Goal: Task Accomplishment & Management: Use online tool/utility

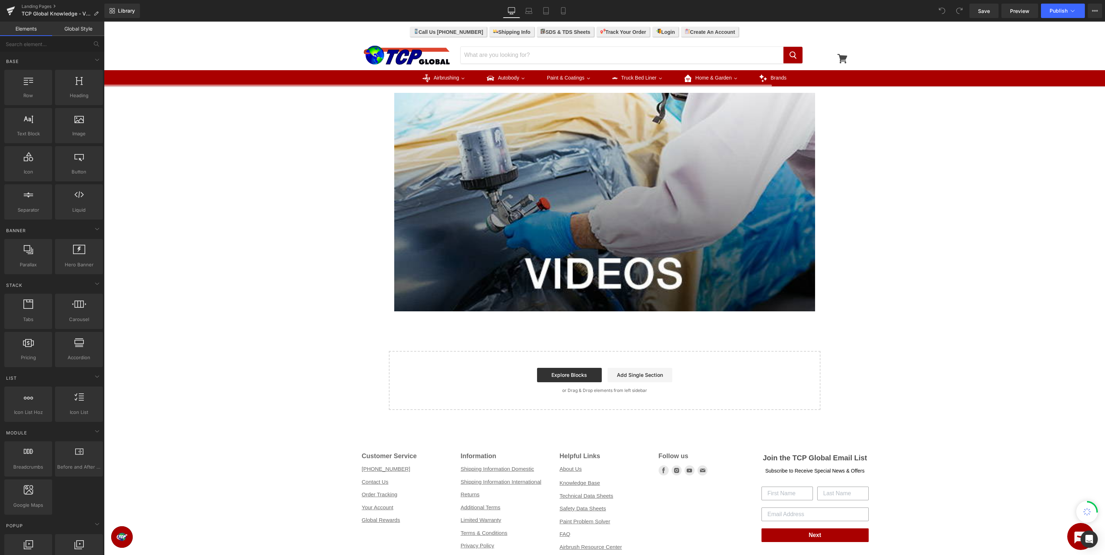
scroll to position [228, 0]
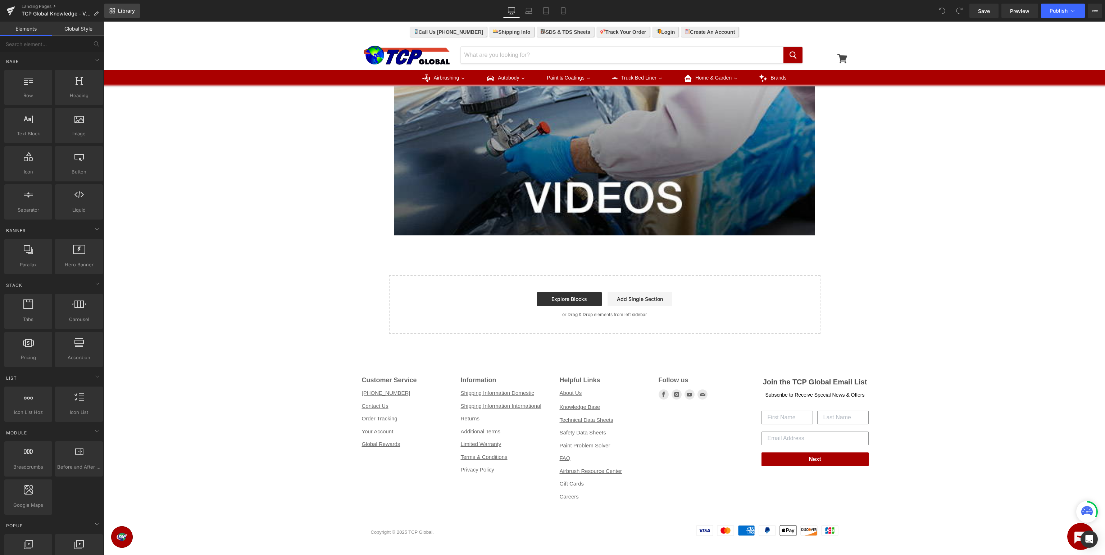
click at [116, 12] on link "Library" at bounding box center [122, 11] width 36 height 14
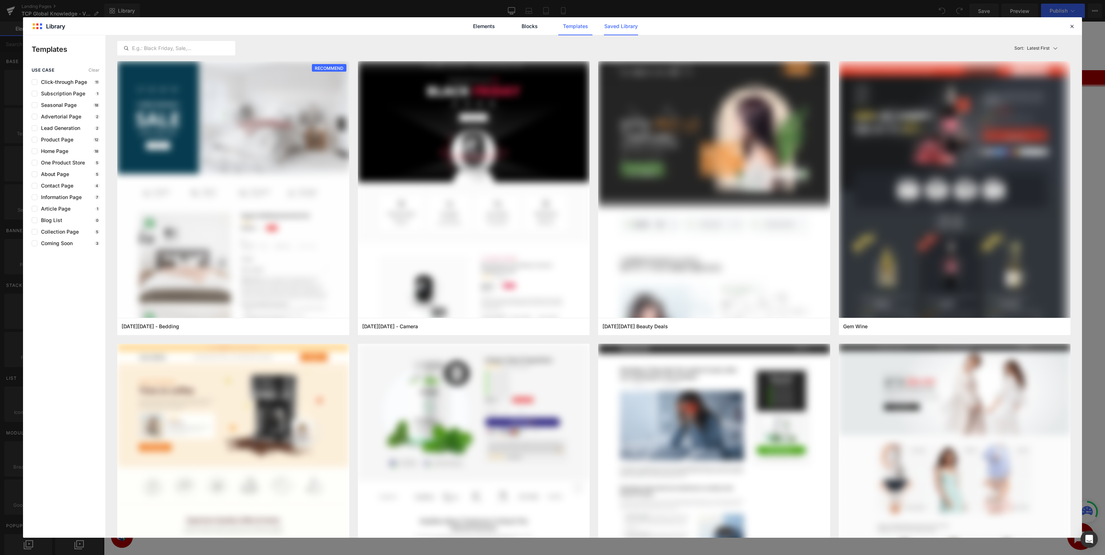
click at [627, 23] on link "Saved Library" at bounding box center [621, 26] width 34 height 18
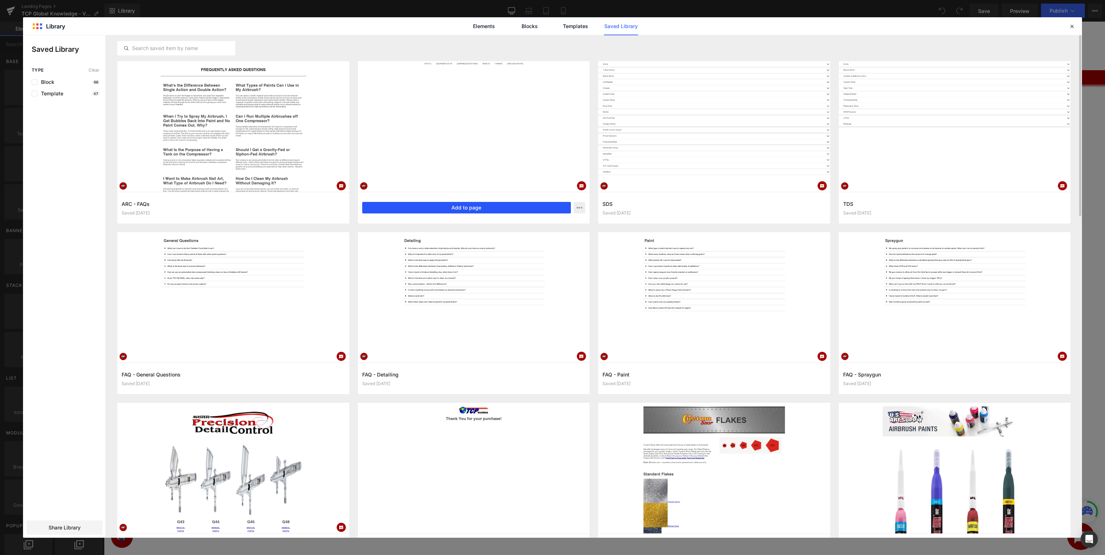
click at [502, 206] on button "Add to page" at bounding box center [466, 208] width 209 height 12
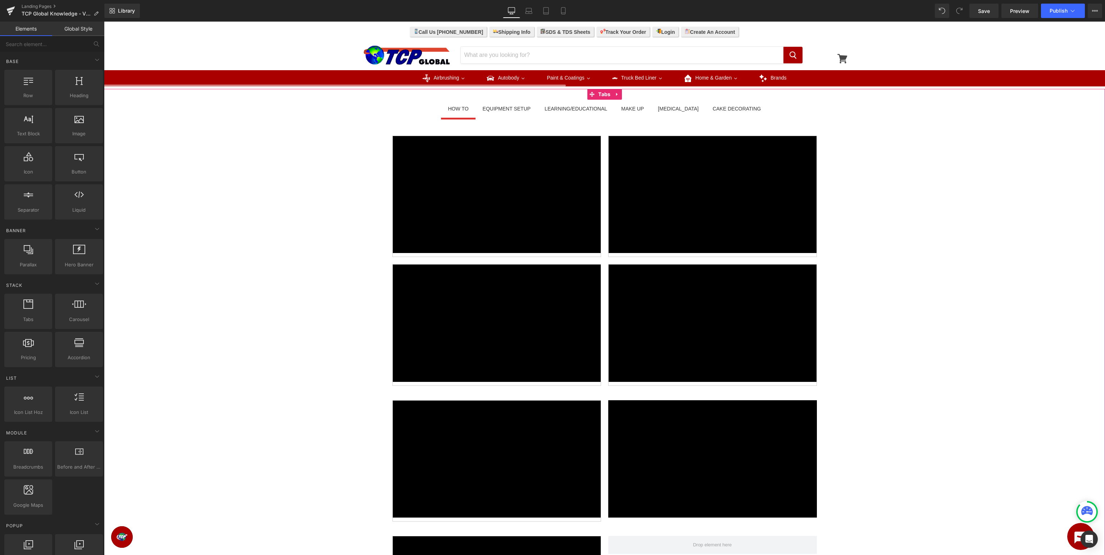
scroll to position [492, 0]
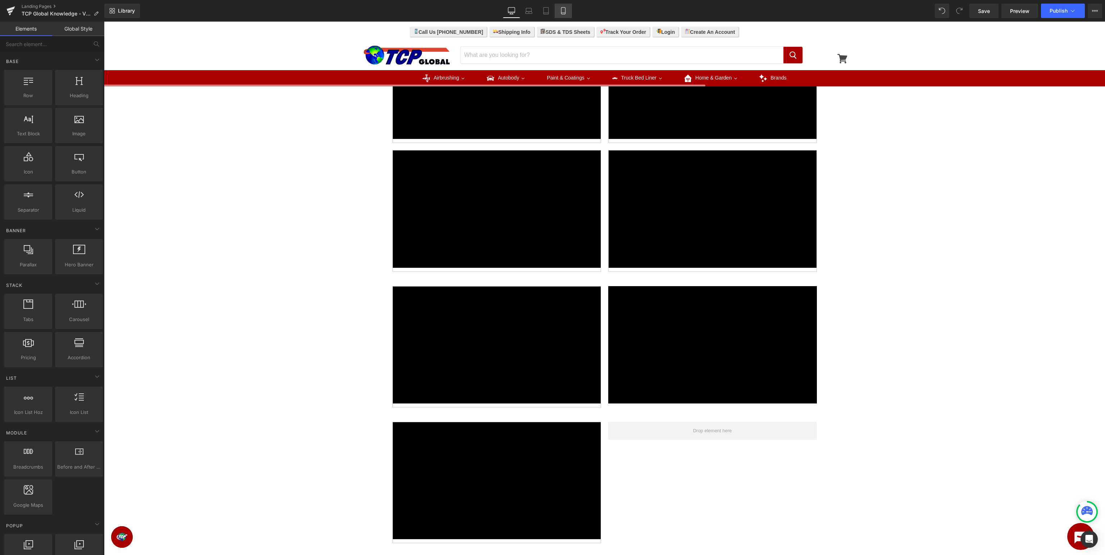
click at [558, 9] on link "Mobile" at bounding box center [563, 11] width 17 height 14
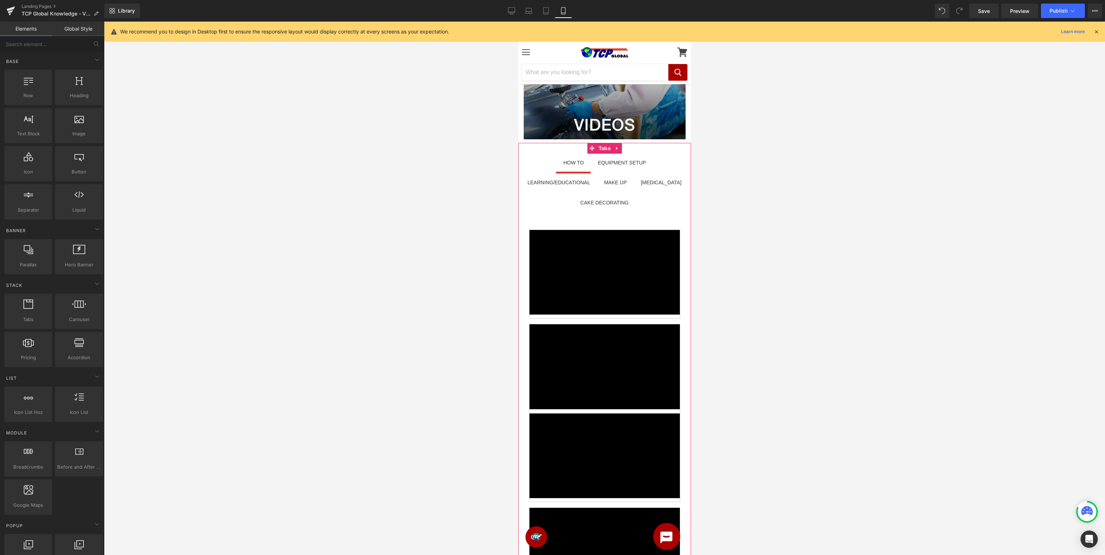
scroll to position [0, 0]
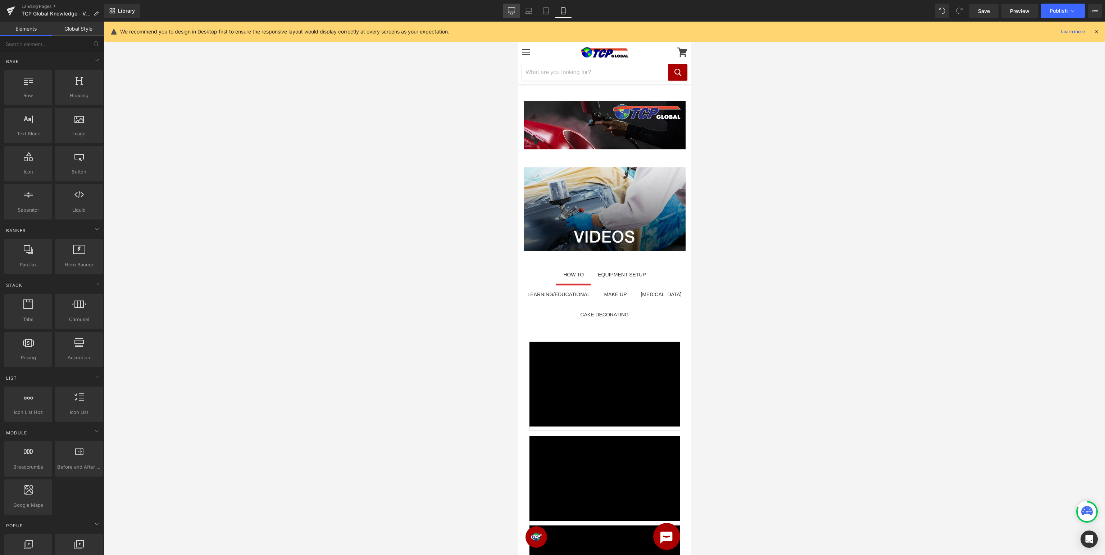
click at [518, 11] on link "Desktop" at bounding box center [511, 11] width 17 height 14
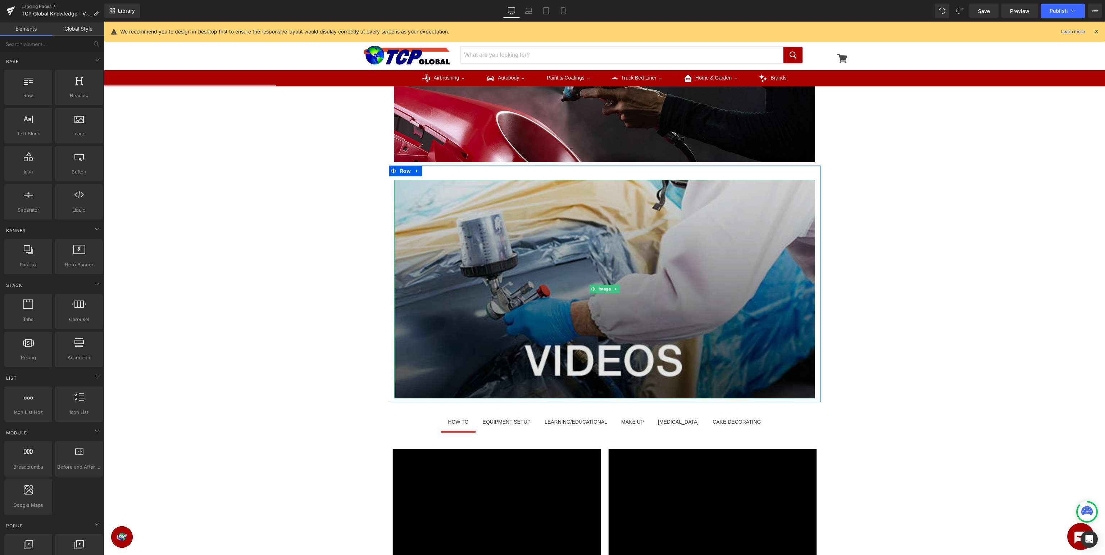
scroll to position [255, 0]
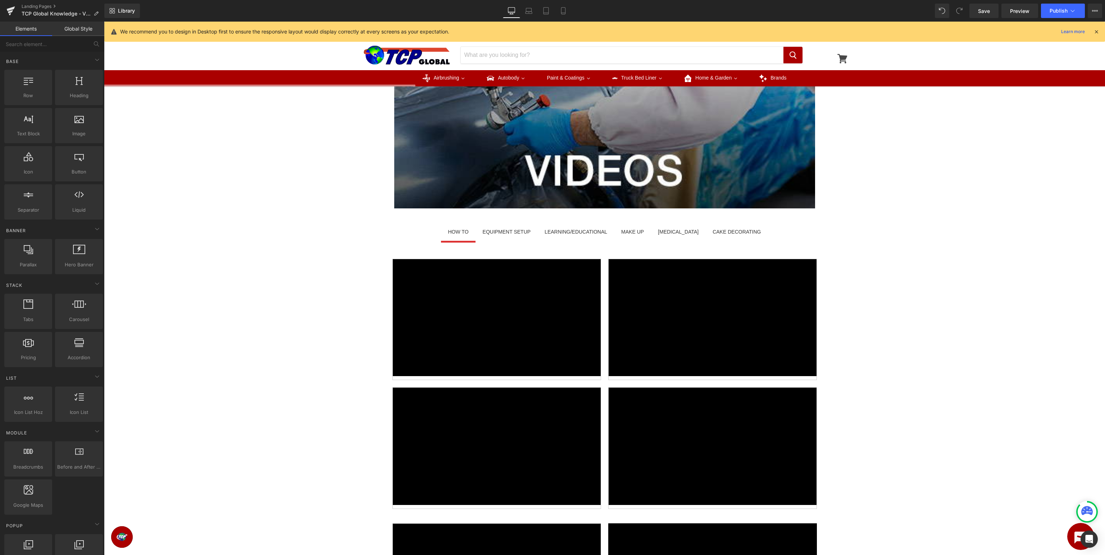
click at [529, 232] on div "EQUIPMENT SETUP" at bounding box center [507, 232] width 48 height 8
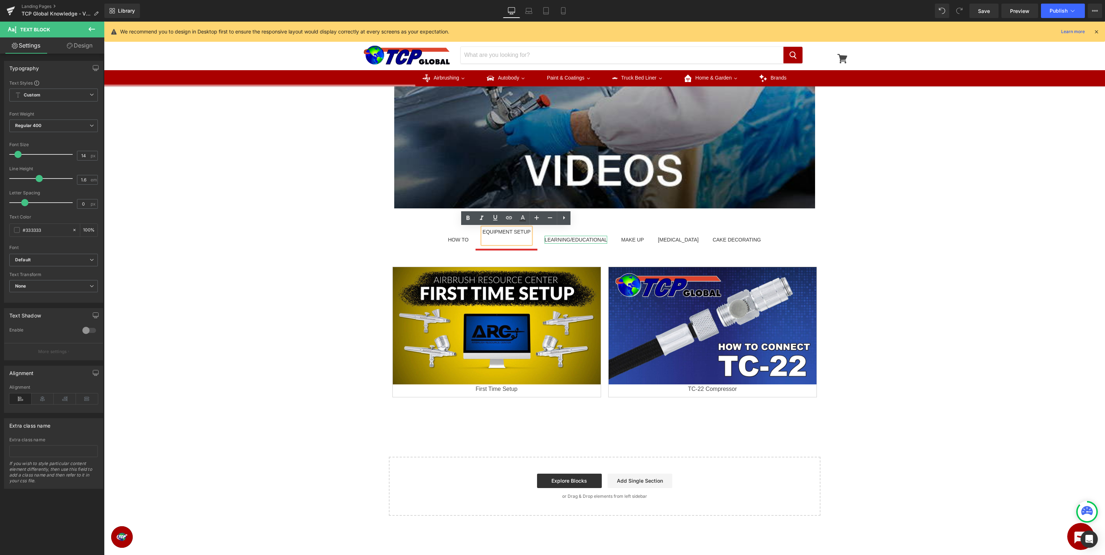
click at [580, 236] on div "LEARNING/EDUCATIONAL" at bounding box center [576, 240] width 63 height 8
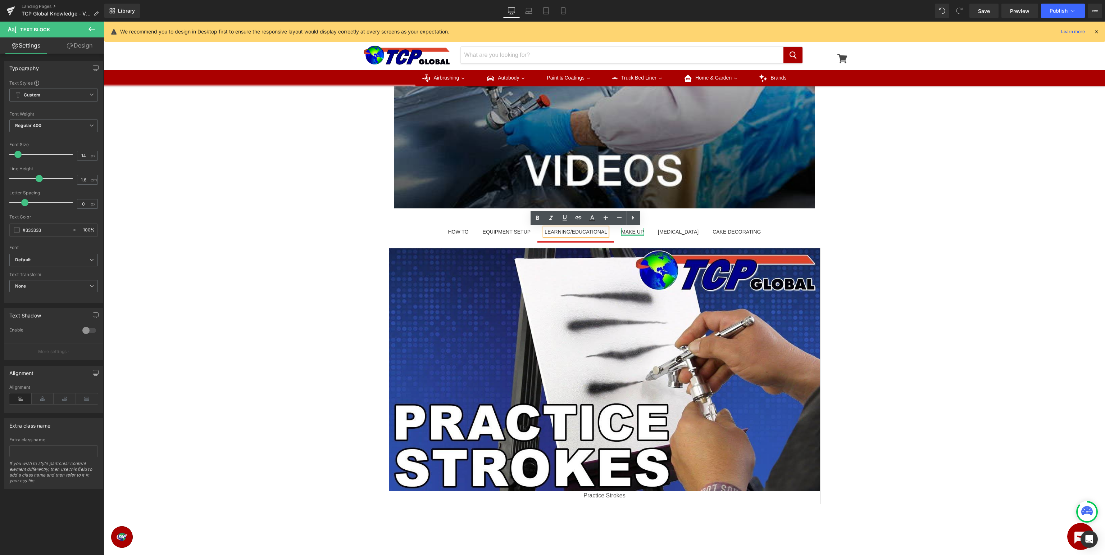
click at [641, 235] on div at bounding box center [632, 235] width 23 height 2
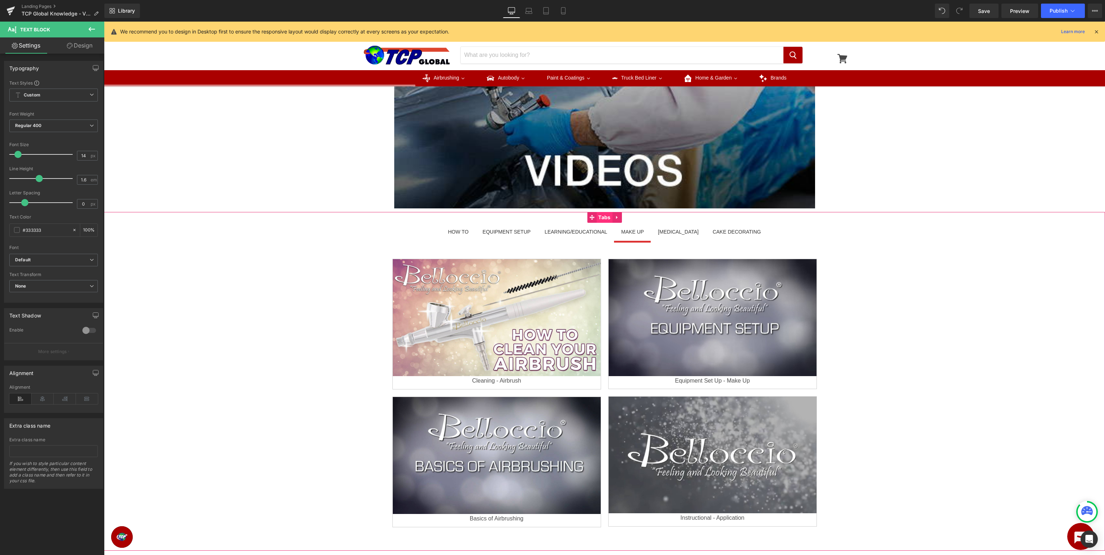
click at [606, 216] on span "Tabs" at bounding box center [604, 217] width 16 height 11
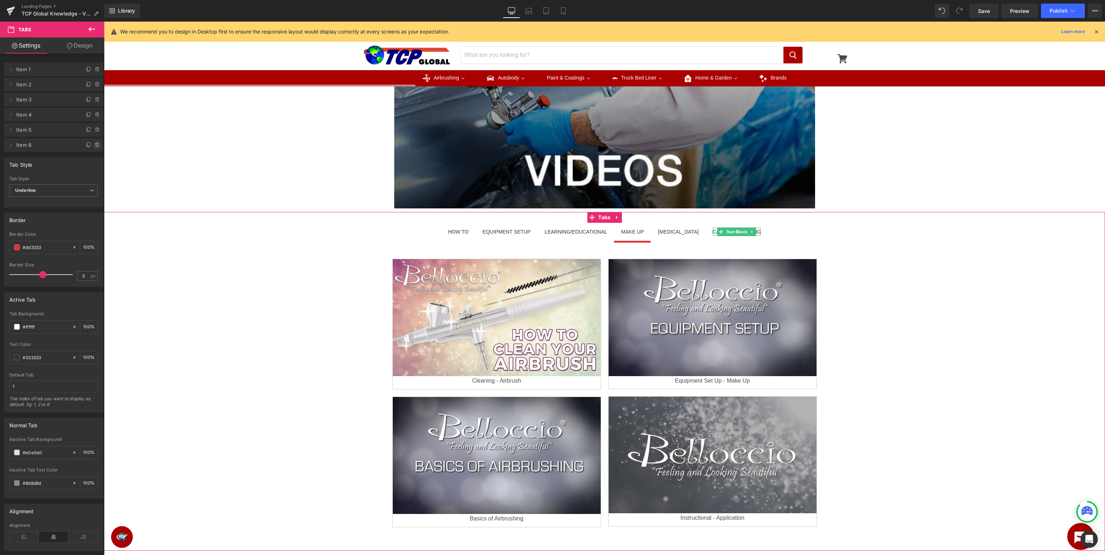
click at [96, 145] on icon at bounding box center [98, 145] width 6 height 6
click at [96, 145] on button "Delete" at bounding box center [89, 145] width 23 height 9
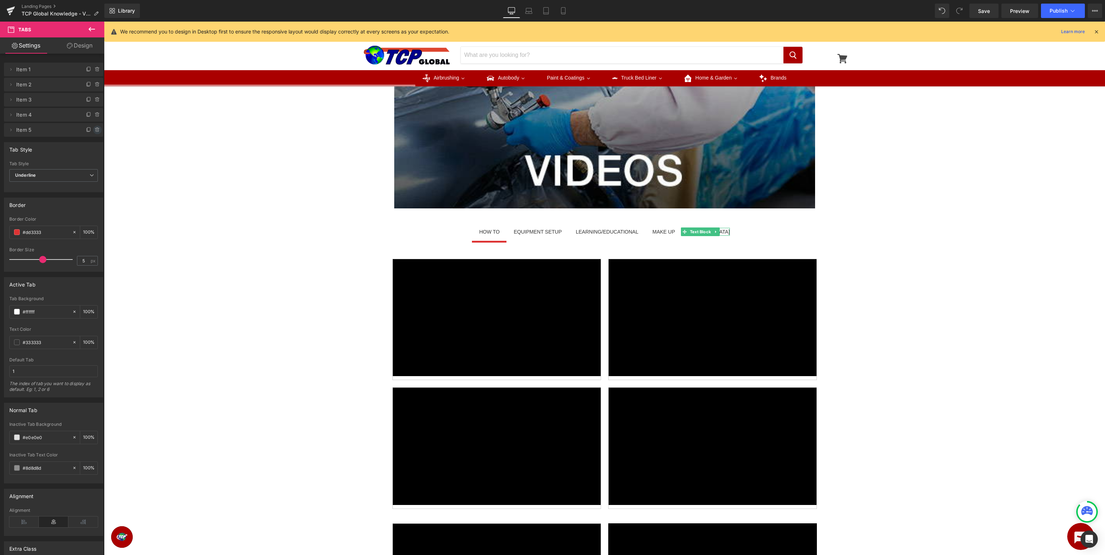
click at [98, 132] on icon at bounding box center [98, 130] width 6 height 6
click at [83, 133] on button "Delete" at bounding box center [89, 130] width 23 height 9
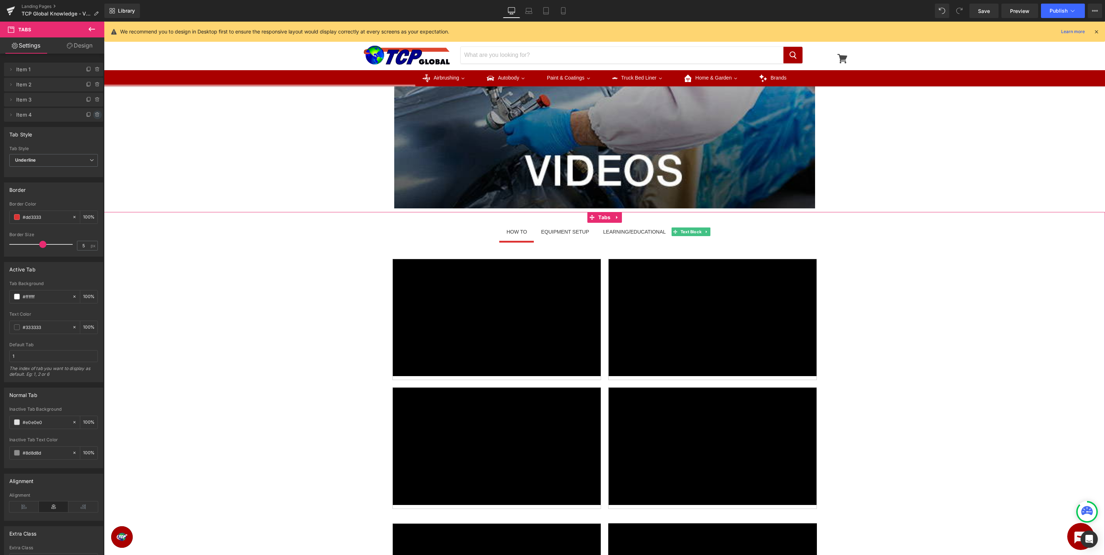
click at [99, 117] on icon at bounding box center [98, 115] width 6 height 6
click at [91, 114] on button "Delete" at bounding box center [89, 114] width 23 height 9
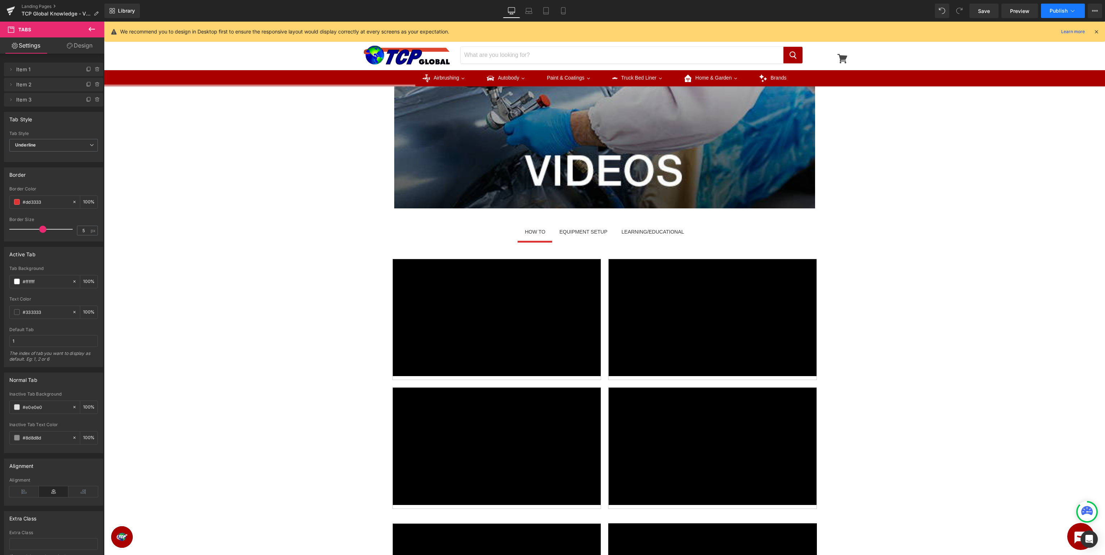
click at [1062, 11] on span "Publish" at bounding box center [1059, 11] width 18 height 6
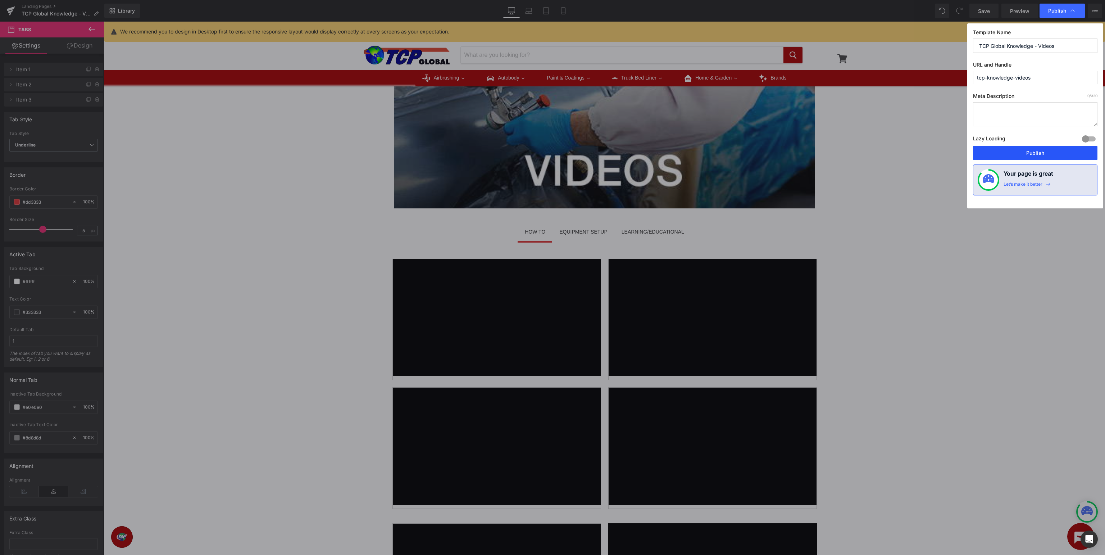
drag, startPoint x: 1039, startPoint y: 149, endPoint x: 969, endPoint y: 214, distance: 94.7
click at [1039, 149] on button "Publish" at bounding box center [1035, 153] width 124 height 14
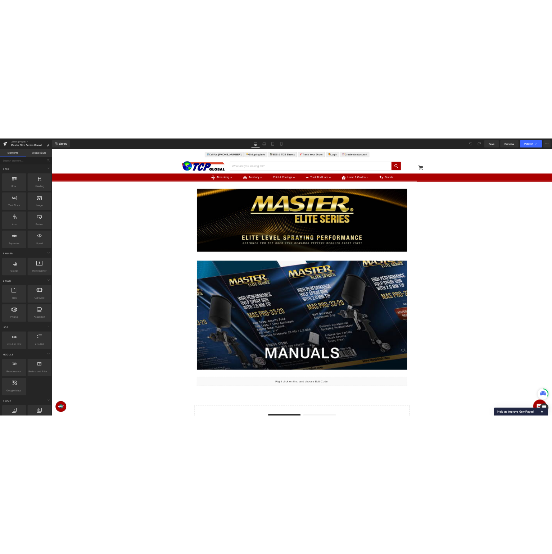
scroll to position [190, 0]
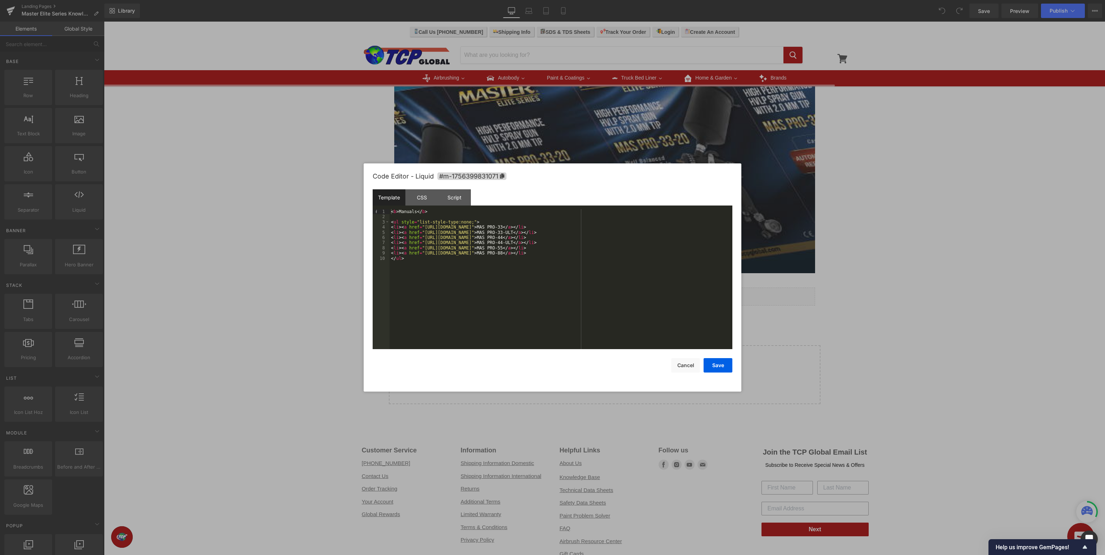
click at [655, 270] on div "< b > Manuals </ b > < ul style = "list-style-type:none;" > < li > < a href = "…" at bounding box center [561, 284] width 343 height 150
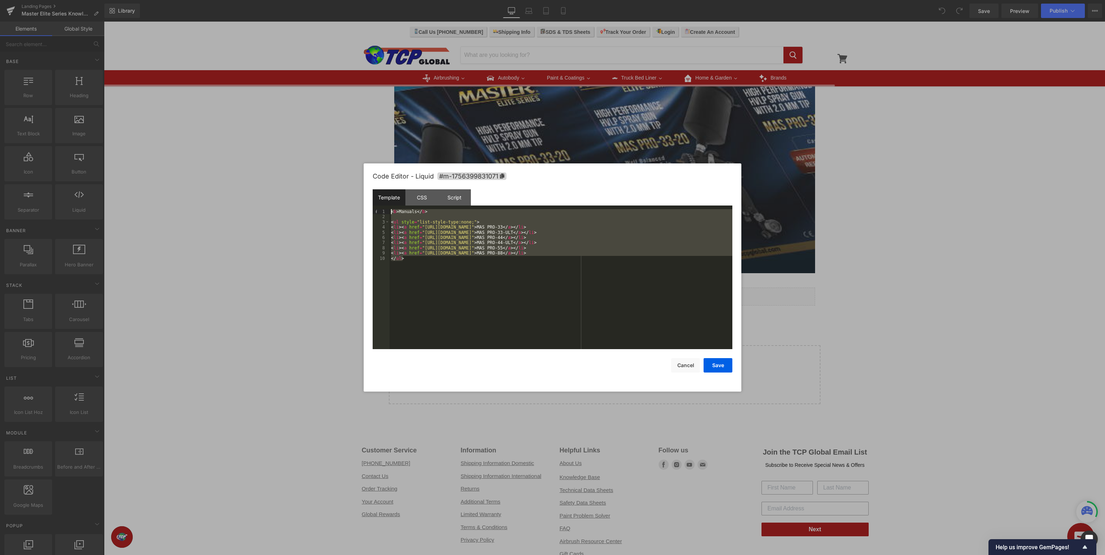
drag, startPoint x: 522, startPoint y: 273, endPoint x: 277, endPoint y: 189, distance: 259.5
click at [390, 209] on div "< b > Manuals </ b > < ul style = "list-style-type:none;" > < li > < a href = "…" at bounding box center [561, 279] width 343 height 140
click at [692, 369] on button "Cancel" at bounding box center [685, 365] width 29 height 14
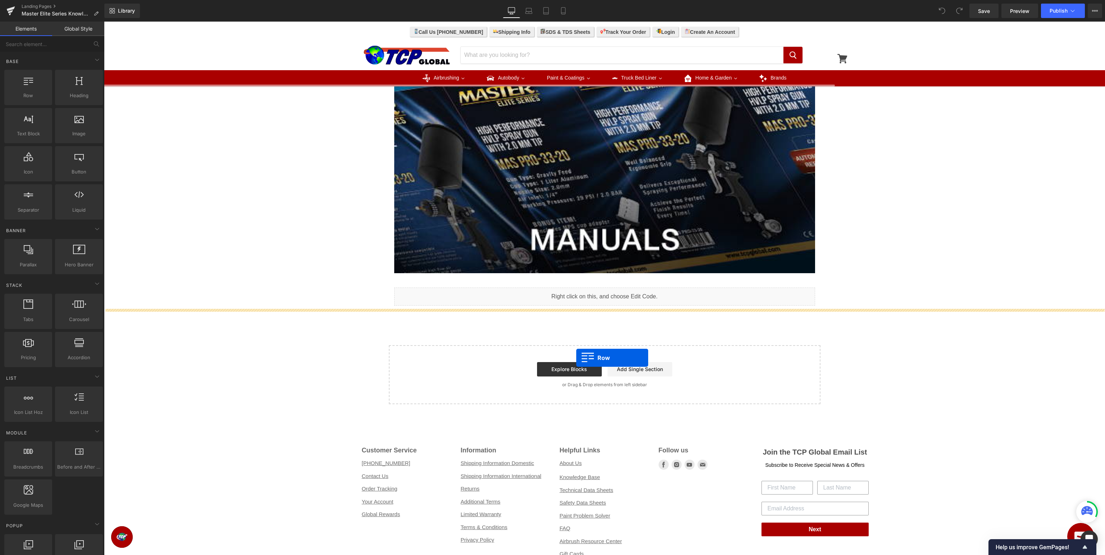
drag, startPoint x: 141, startPoint y: 110, endPoint x: 576, endPoint y: 358, distance: 500.8
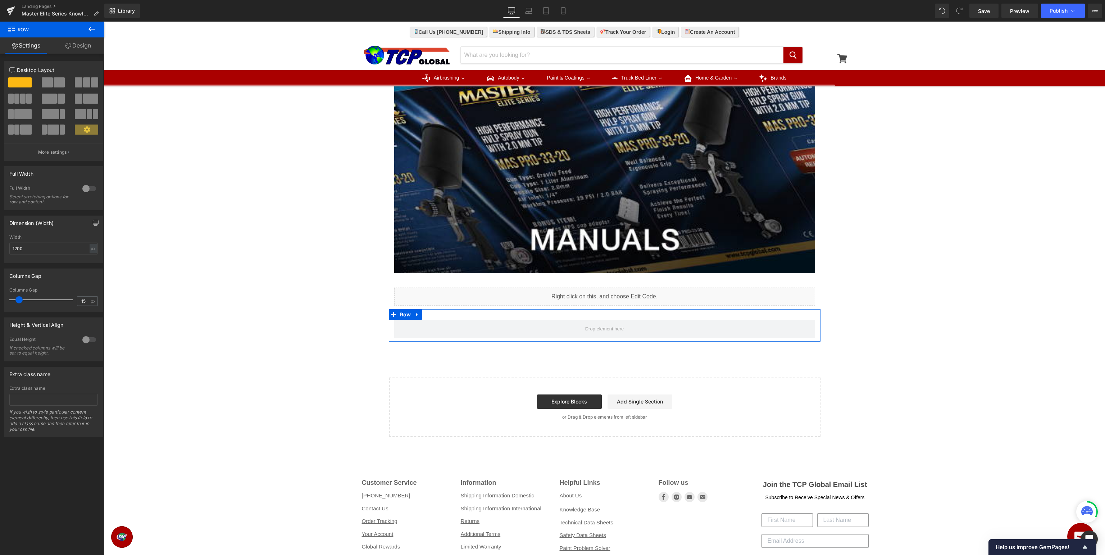
drag, startPoint x: 19, startPoint y: 101, endPoint x: 90, endPoint y: 113, distance: 71.1
click at [19, 100] on span at bounding box center [16, 99] width 5 height 10
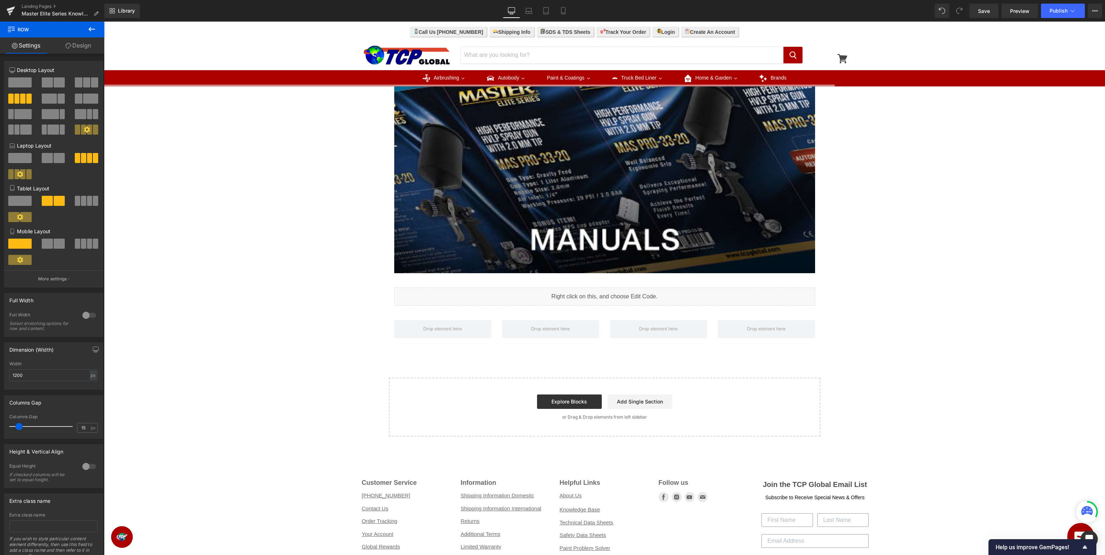
drag, startPoint x: 91, startPoint y: 32, endPoint x: 17, endPoint y: 18, distance: 75.4
click at [91, 32] on icon at bounding box center [91, 29] width 9 height 9
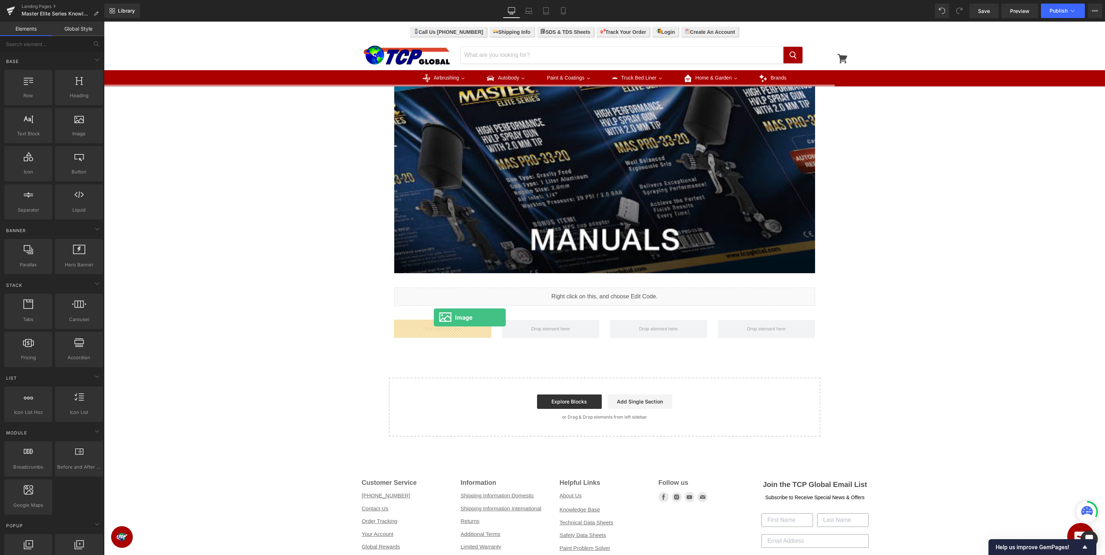
drag, startPoint x: 187, startPoint y: 149, endPoint x: 434, endPoint y: 318, distance: 299.0
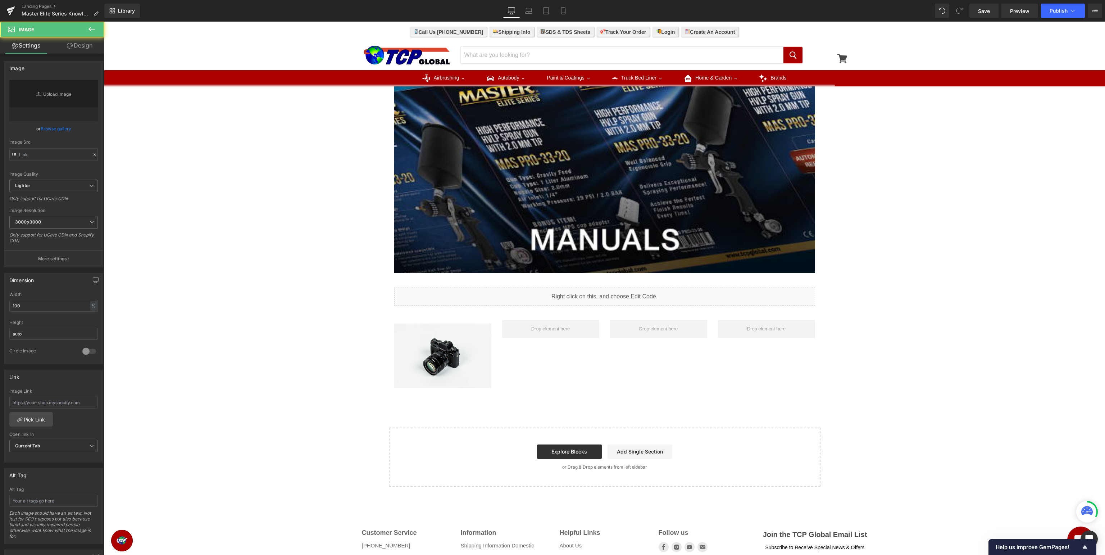
type input "//d1um8515vdn9kb.cloudfront.net/images/parallax.jpg"
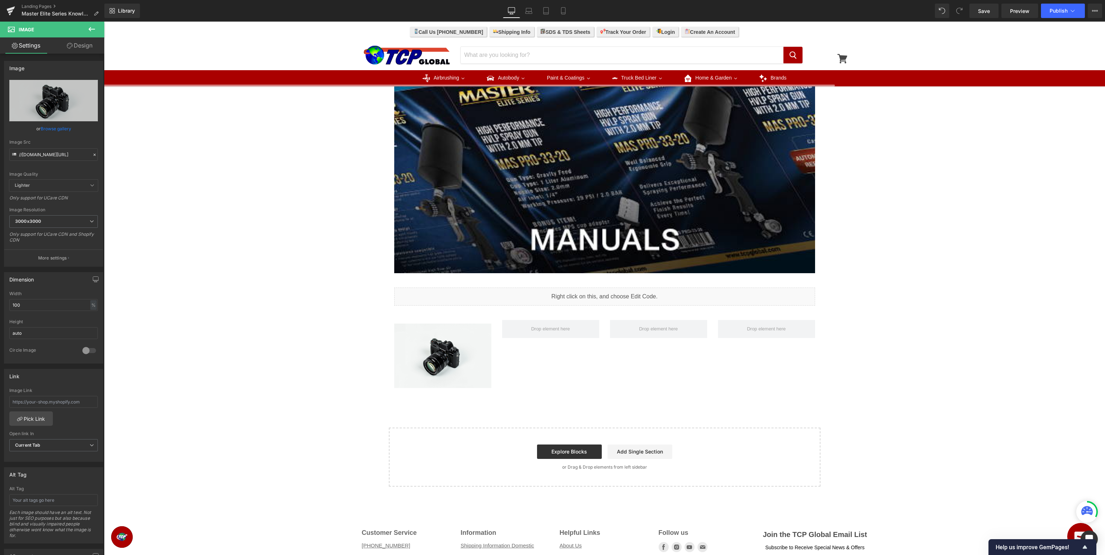
click at [91, 32] on icon at bounding box center [91, 29] width 9 height 9
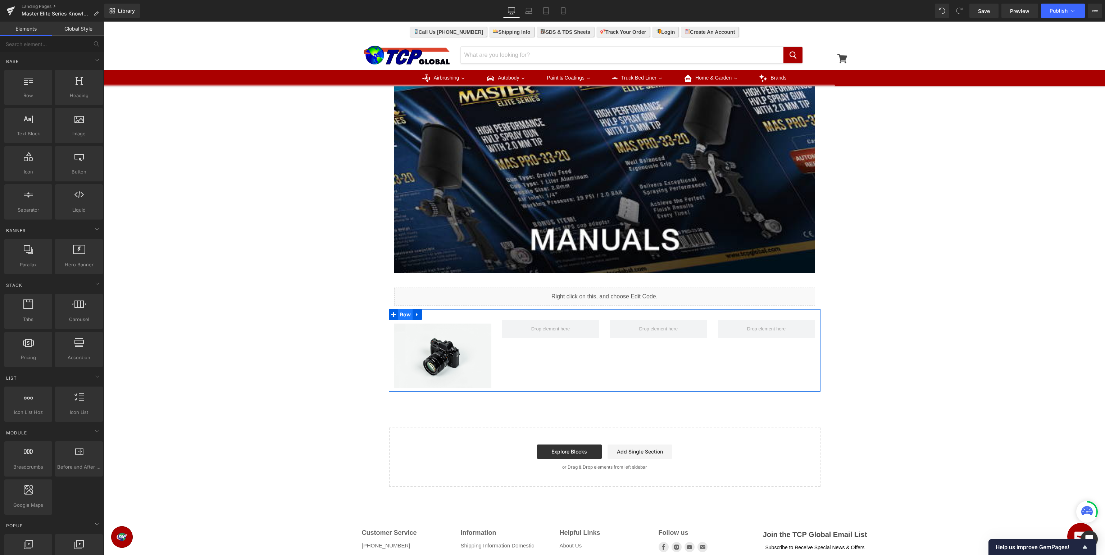
click at [406, 315] on span "Row" at bounding box center [405, 314] width 15 height 11
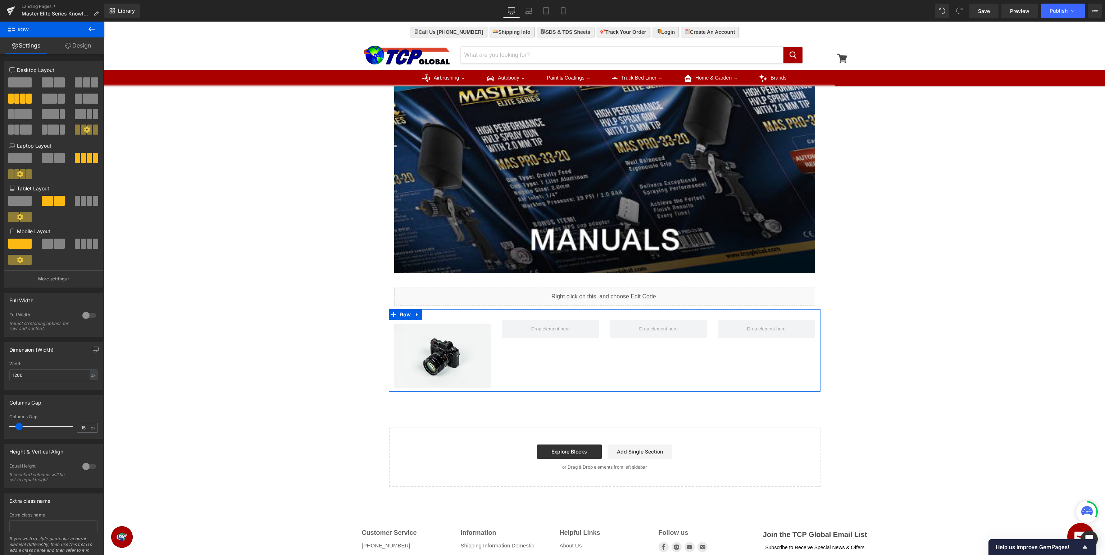
click at [94, 84] on span at bounding box center [94, 82] width 7 height 10
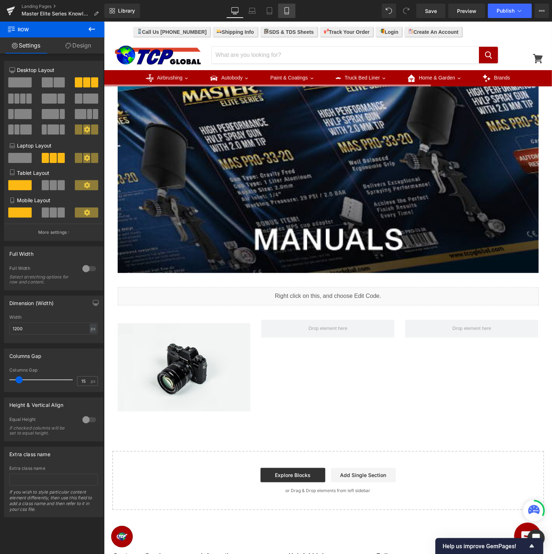
click at [291, 14] on link "Mobile" at bounding box center [286, 11] width 17 height 14
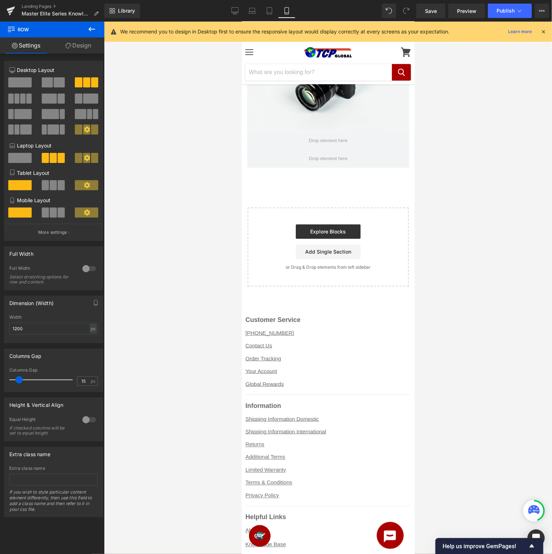
scroll to position [125, 0]
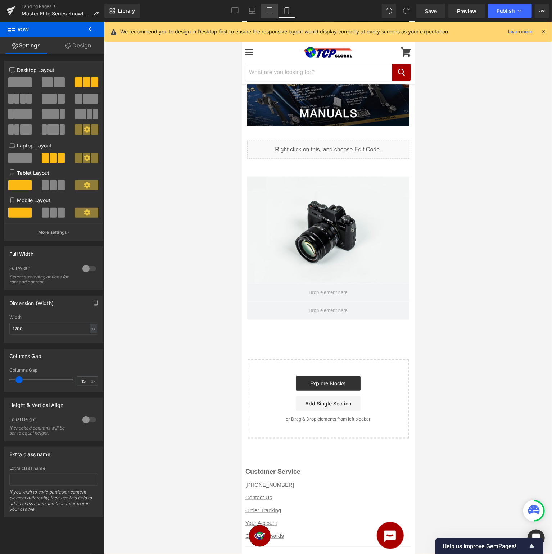
click at [274, 9] on link "Tablet" at bounding box center [269, 11] width 17 height 14
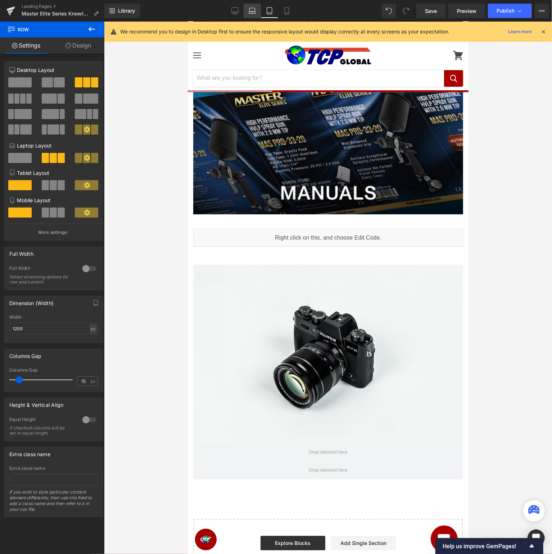
scroll to position [213, 0]
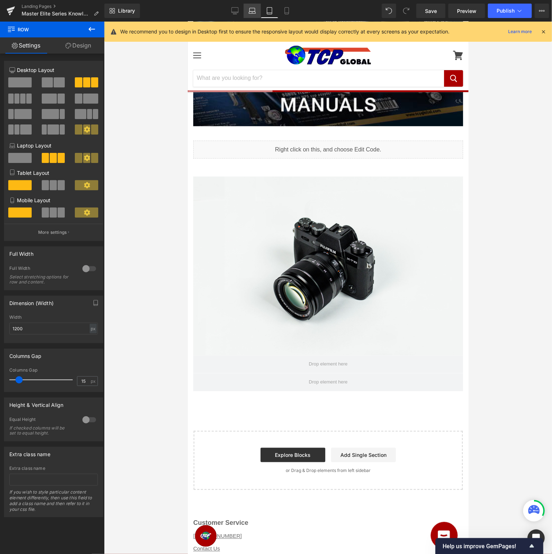
click at [251, 10] on icon at bounding box center [252, 10] width 7 height 7
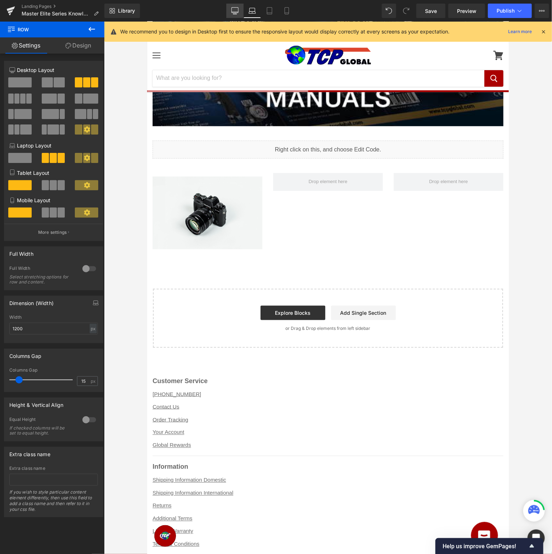
click at [235, 12] on icon at bounding box center [235, 12] width 7 height 0
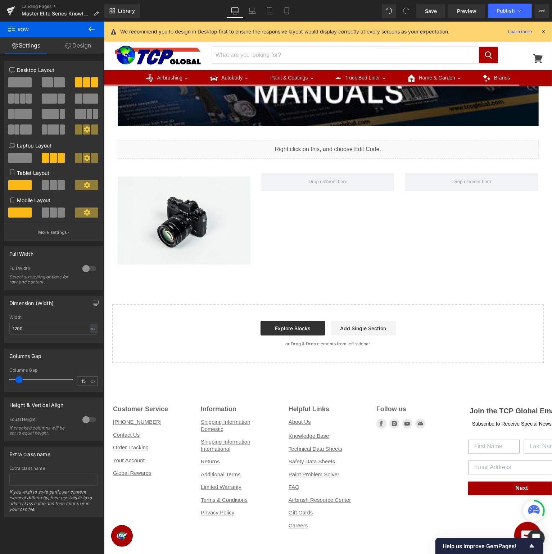
click at [99, 29] on button at bounding box center [91, 30] width 25 height 16
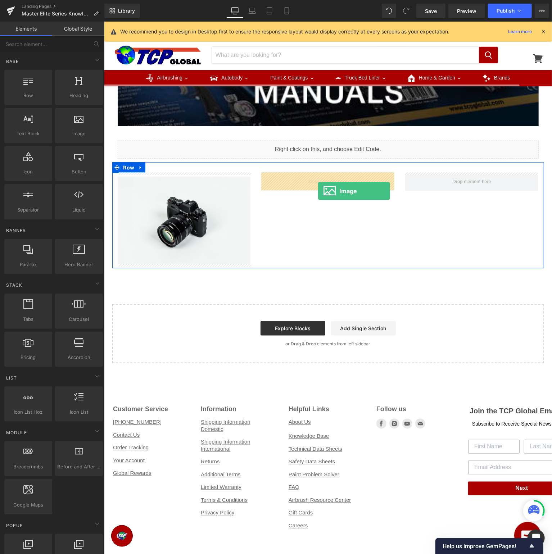
drag, startPoint x: 187, startPoint y: 148, endPoint x: 318, endPoint y: 191, distance: 137.6
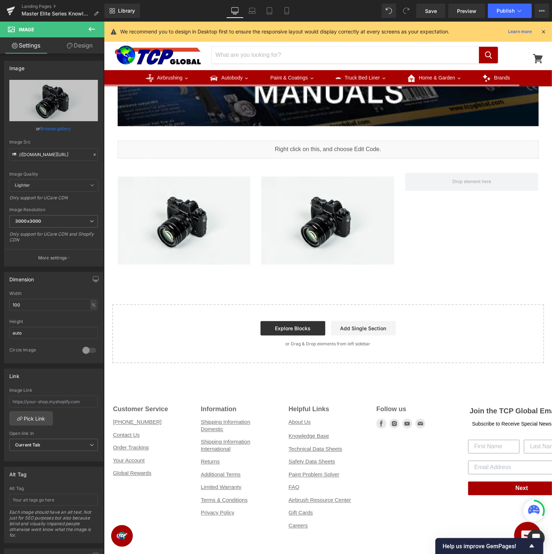
drag, startPoint x: 96, startPoint y: 28, endPoint x: 1, endPoint y: 44, distance: 96.3
click at [95, 27] on button at bounding box center [91, 30] width 25 height 16
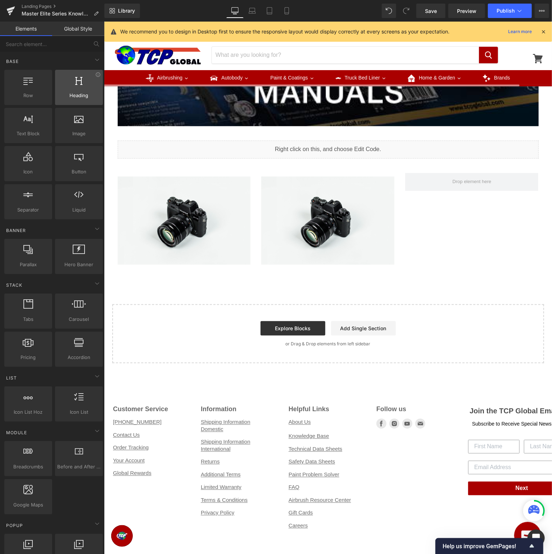
click at [79, 88] on div at bounding box center [79, 84] width 44 height 16
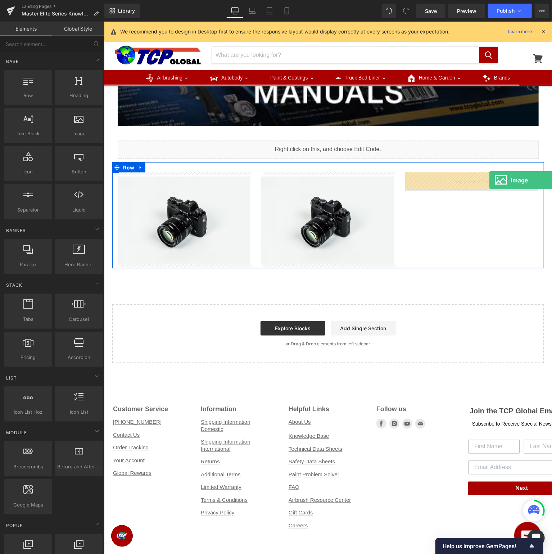
drag, startPoint x: 185, startPoint y: 144, endPoint x: 489, endPoint y: 180, distance: 306.5
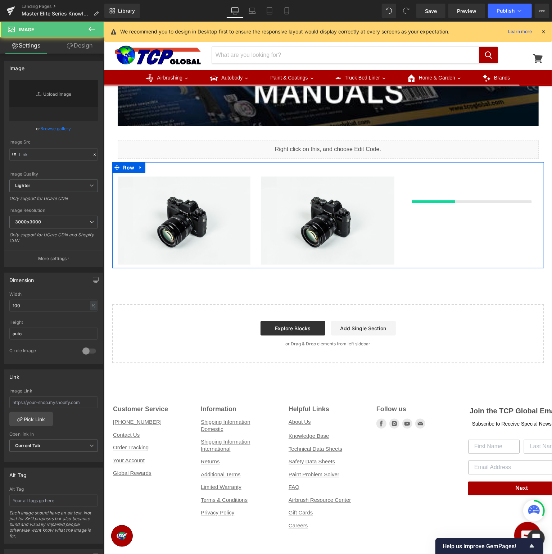
type input "//d1um8515vdn9kb.cloudfront.net/images/parallax.jpg"
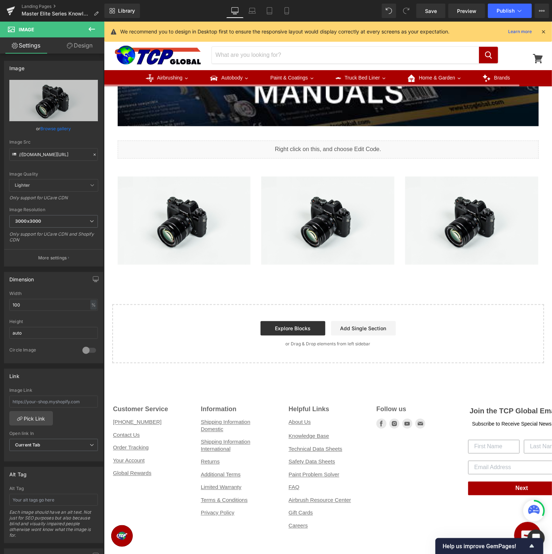
click at [88, 30] on icon at bounding box center [91, 29] width 9 height 9
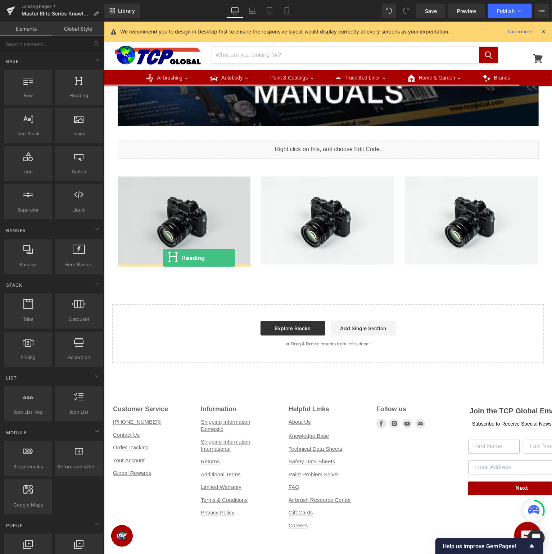
drag, startPoint x: 180, startPoint y: 111, endPoint x: 163, endPoint y: 258, distance: 147.4
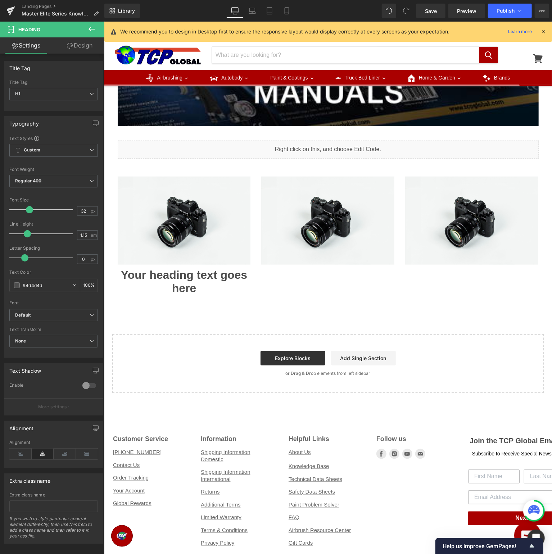
click at [96, 34] on button at bounding box center [91, 30] width 25 height 16
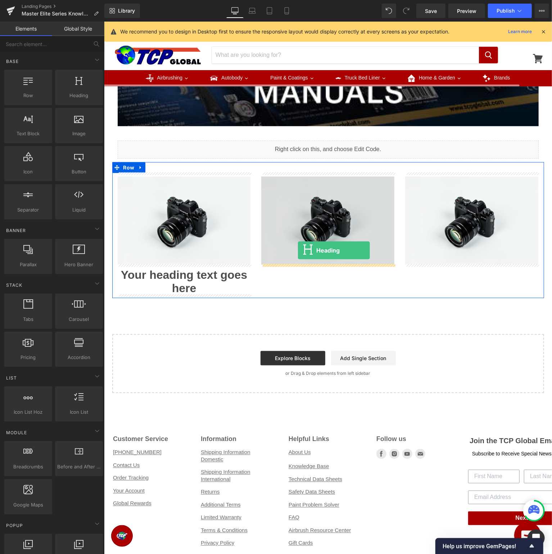
drag, startPoint x: 189, startPoint y: 105, endPoint x: 297, endPoint y: 250, distance: 180.9
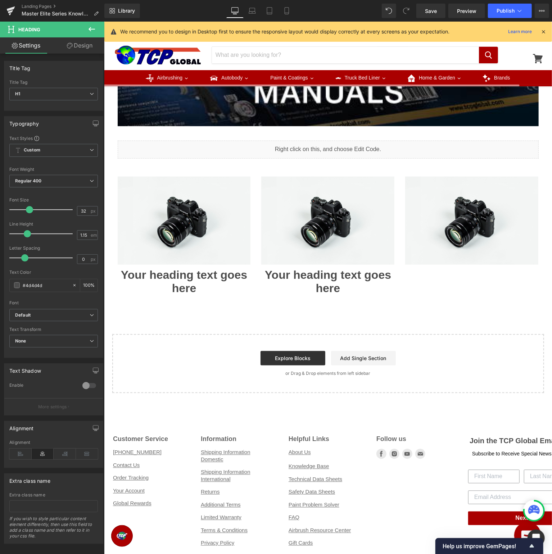
click at [93, 34] on button at bounding box center [91, 30] width 25 height 16
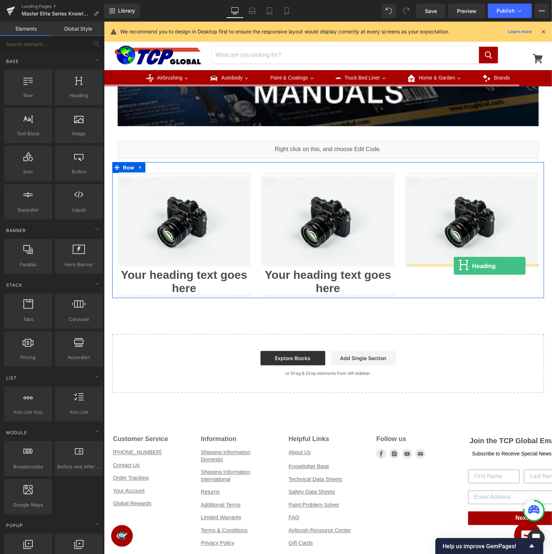
drag, startPoint x: 182, startPoint y: 112, endPoint x: 453, endPoint y: 265, distance: 311.7
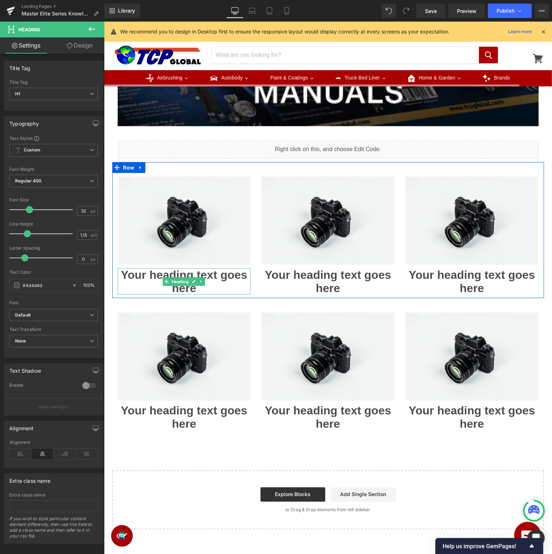
click at [175, 275] on h1 "Your heading text goes here" at bounding box center [183, 281] width 133 height 27
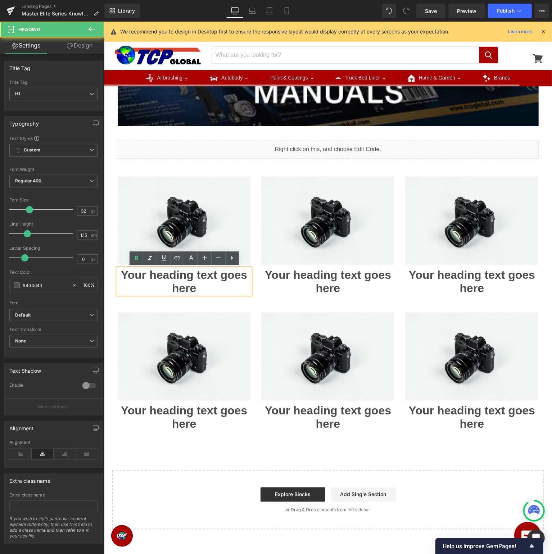
click at [193, 282] on h1 "Your heading text goes here" at bounding box center [183, 281] width 133 height 27
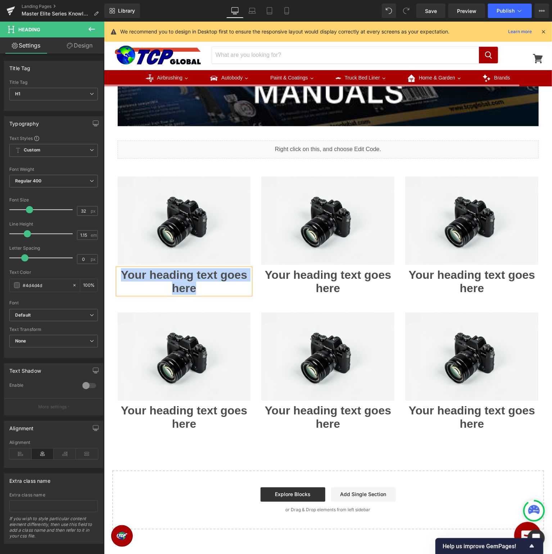
paste div
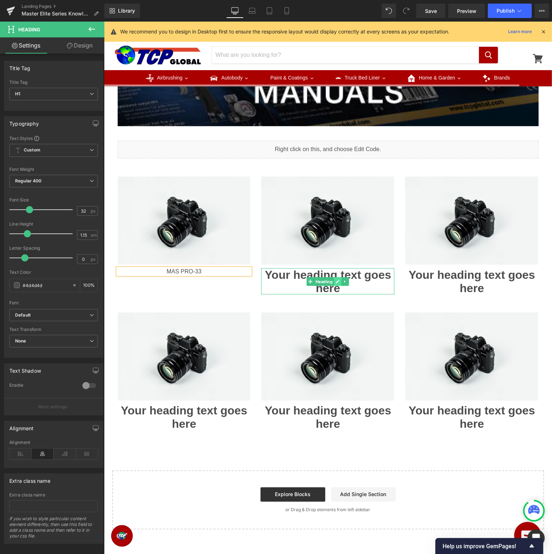
click at [333, 282] on span "Heading" at bounding box center [324, 281] width 20 height 9
click at [339, 282] on icon at bounding box center [338, 281] width 4 height 4
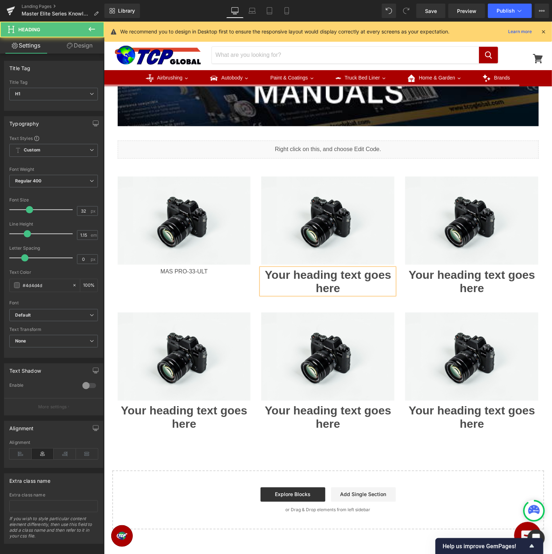
click at [334, 280] on h1 "Your heading text goes here" at bounding box center [327, 281] width 133 height 27
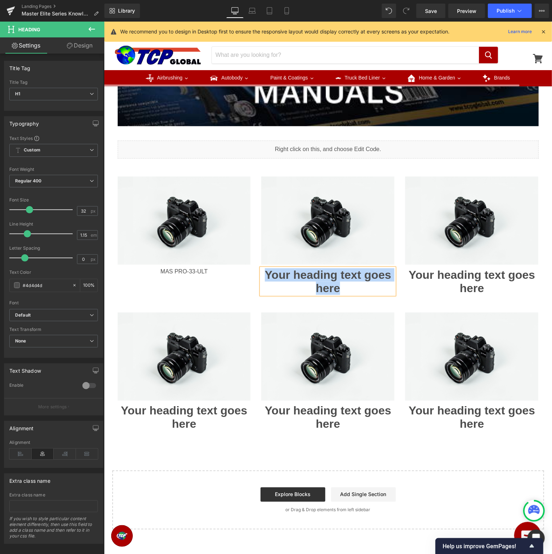
paste div
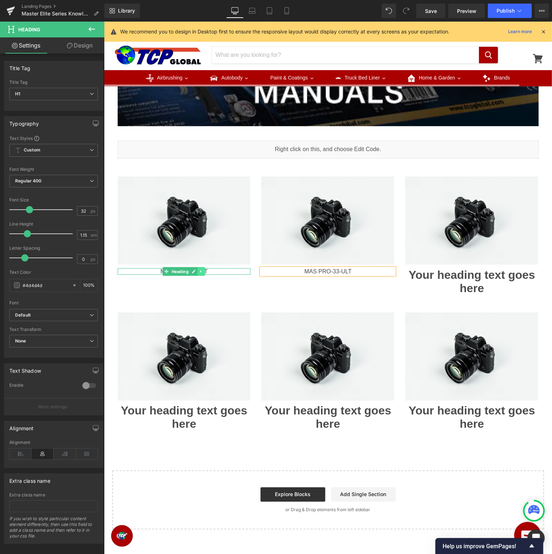
click at [204, 272] on link at bounding box center [201, 271] width 8 height 9
click at [183, 272] on icon at bounding box center [182, 271] width 4 height 4
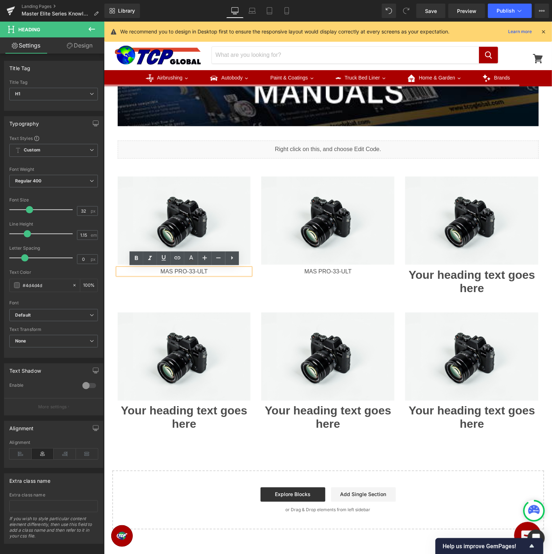
click at [228, 272] on div "MAS PRO-33-ULT" at bounding box center [183, 271] width 133 height 6
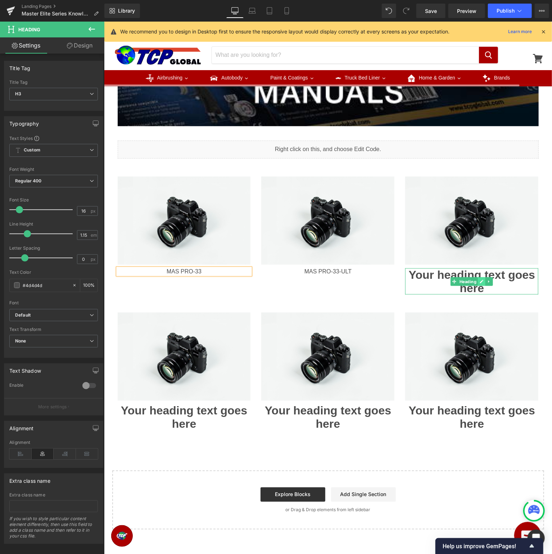
click at [480, 281] on icon at bounding box center [482, 282] width 4 height 4
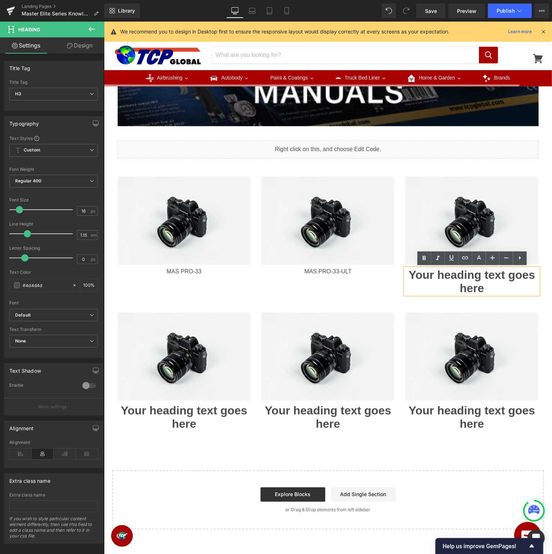
click at [488, 282] on h1 "Your heading text goes here" at bounding box center [471, 281] width 133 height 27
click at [495, 291] on h1 "Your heading text goes here" at bounding box center [471, 281] width 133 height 27
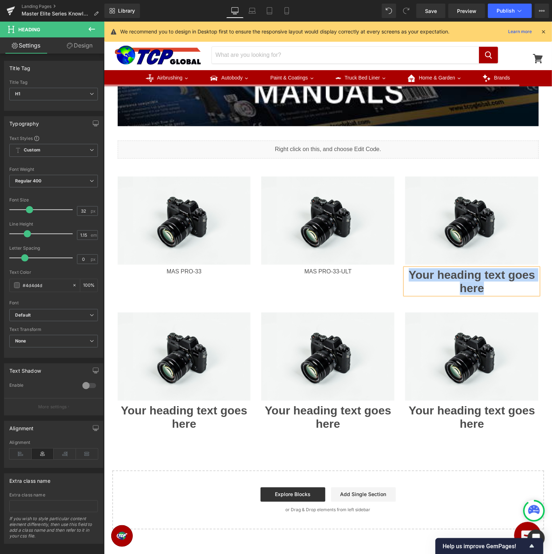
paste div
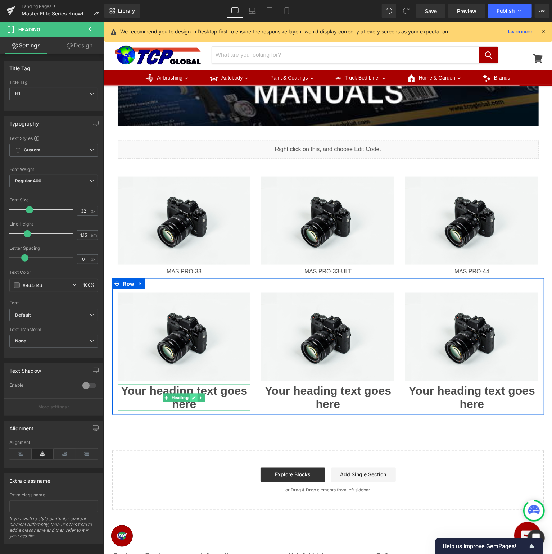
click at [195, 399] on icon at bounding box center [194, 397] width 4 height 4
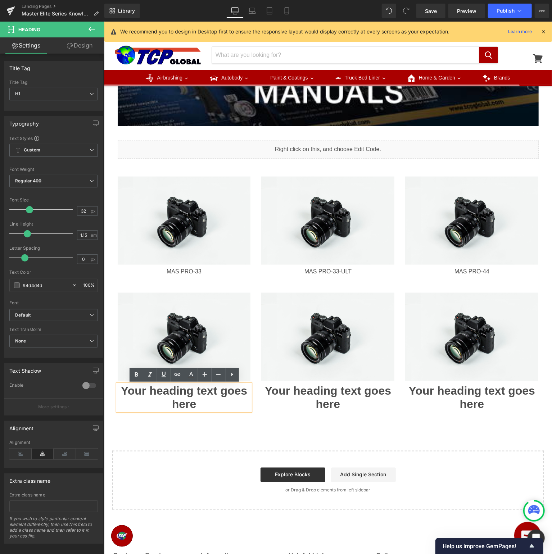
click at [205, 401] on h1 "Your heading text goes here" at bounding box center [183, 397] width 133 height 27
click at [190, 403] on h1 "Your heading text goes here" at bounding box center [183, 397] width 133 height 27
paste div
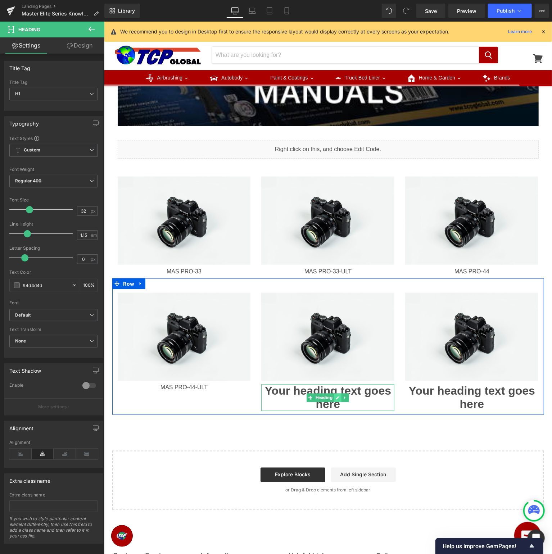
click at [338, 400] on link at bounding box center [338, 397] width 8 height 9
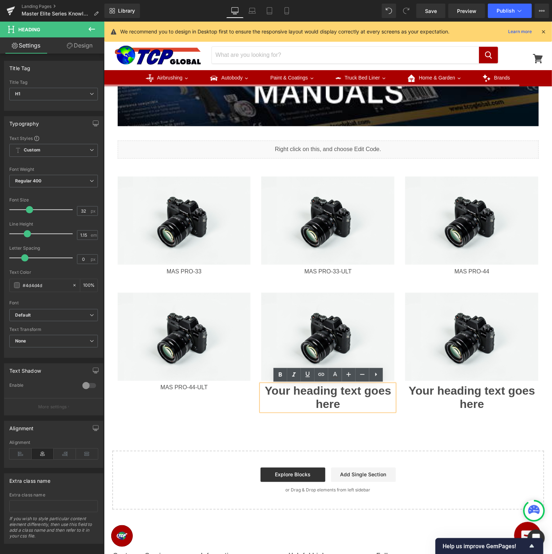
click at [344, 404] on h1 "Your heading text goes here" at bounding box center [327, 397] width 133 height 27
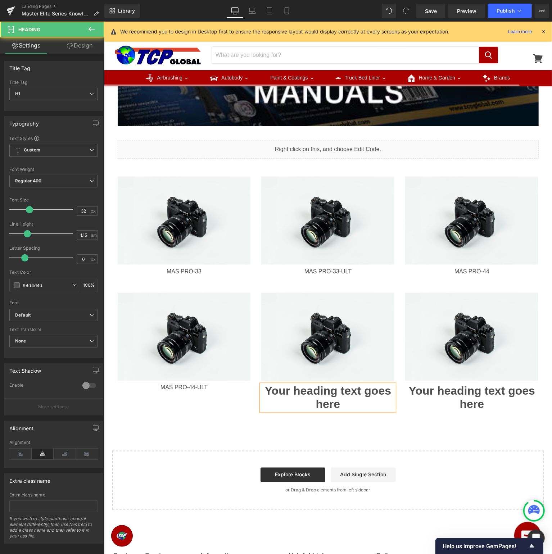
paste div
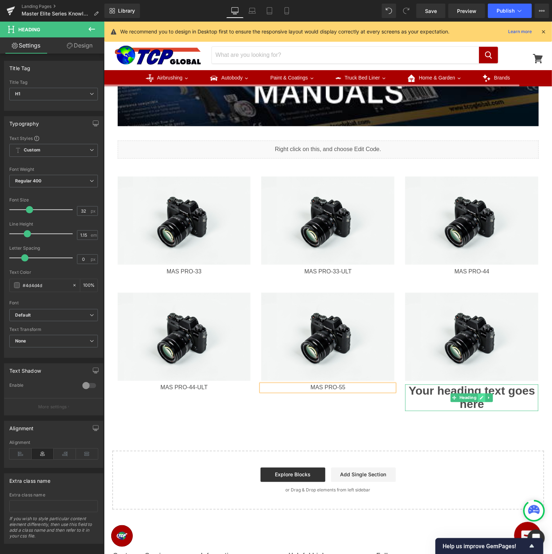
click at [480, 399] on icon at bounding box center [482, 398] width 4 height 4
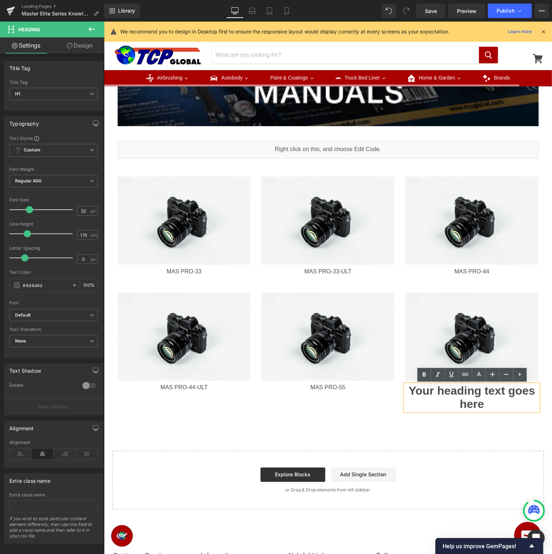
click at [481, 403] on h1 "Your heading text goes here" at bounding box center [471, 397] width 133 height 27
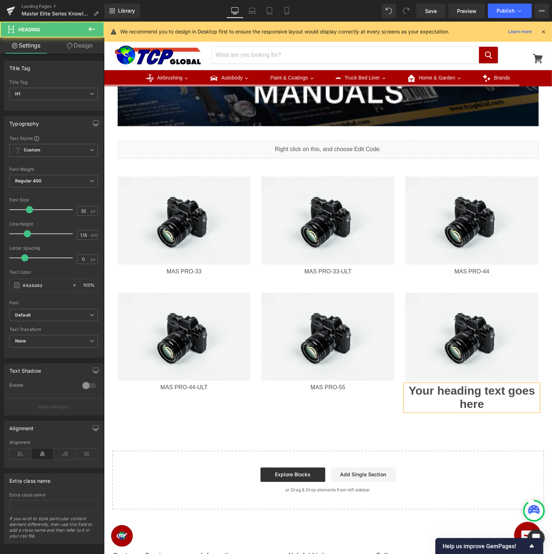
paste div
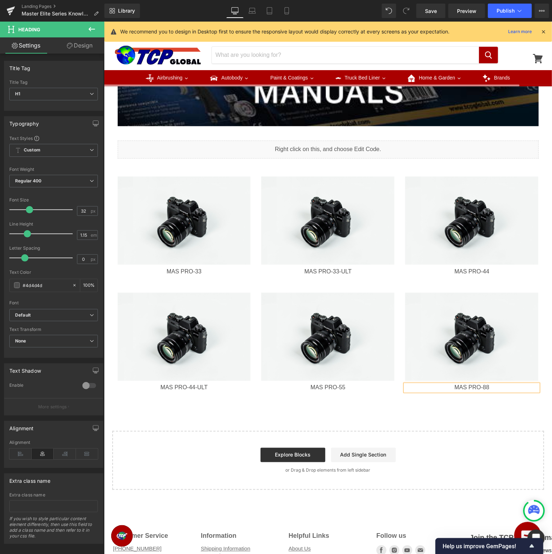
click at [449, 417] on div "Image Row Image Row Liquid Row Image MAS PRO-33 Heading Image MAS PRO-33-ULT He…" at bounding box center [328, 119] width 448 height 740
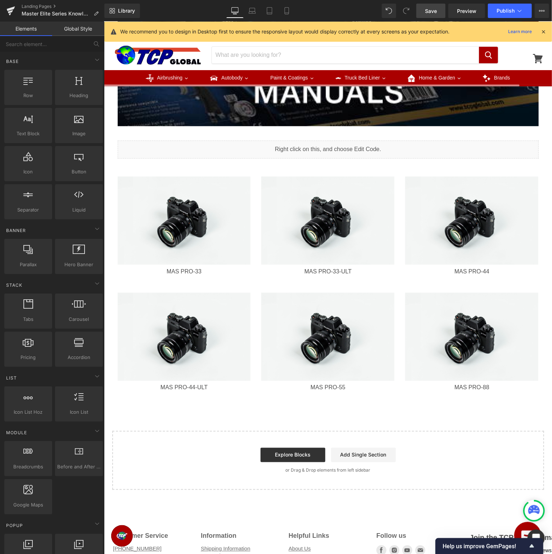
click at [427, 11] on span "Save" at bounding box center [431, 11] width 12 height 8
